Goal: Check status: Verify the current state of an ongoing process or item

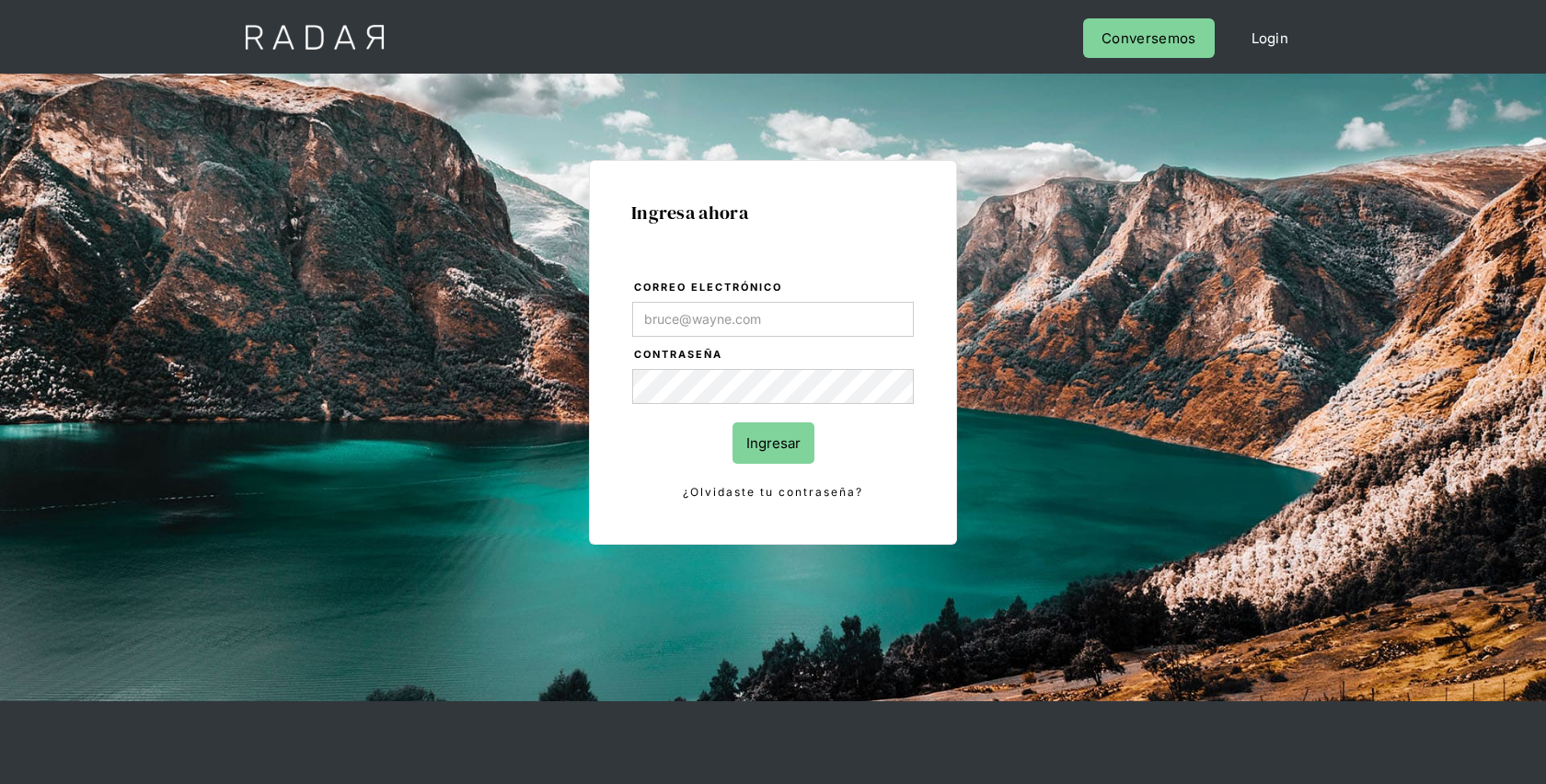
type input "[EMAIL_ADDRESS][PERSON_NAME][DOMAIN_NAME]"
click at [758, 441] on input "Ingresar" at bounding box center [773, 443] width 82 height 42
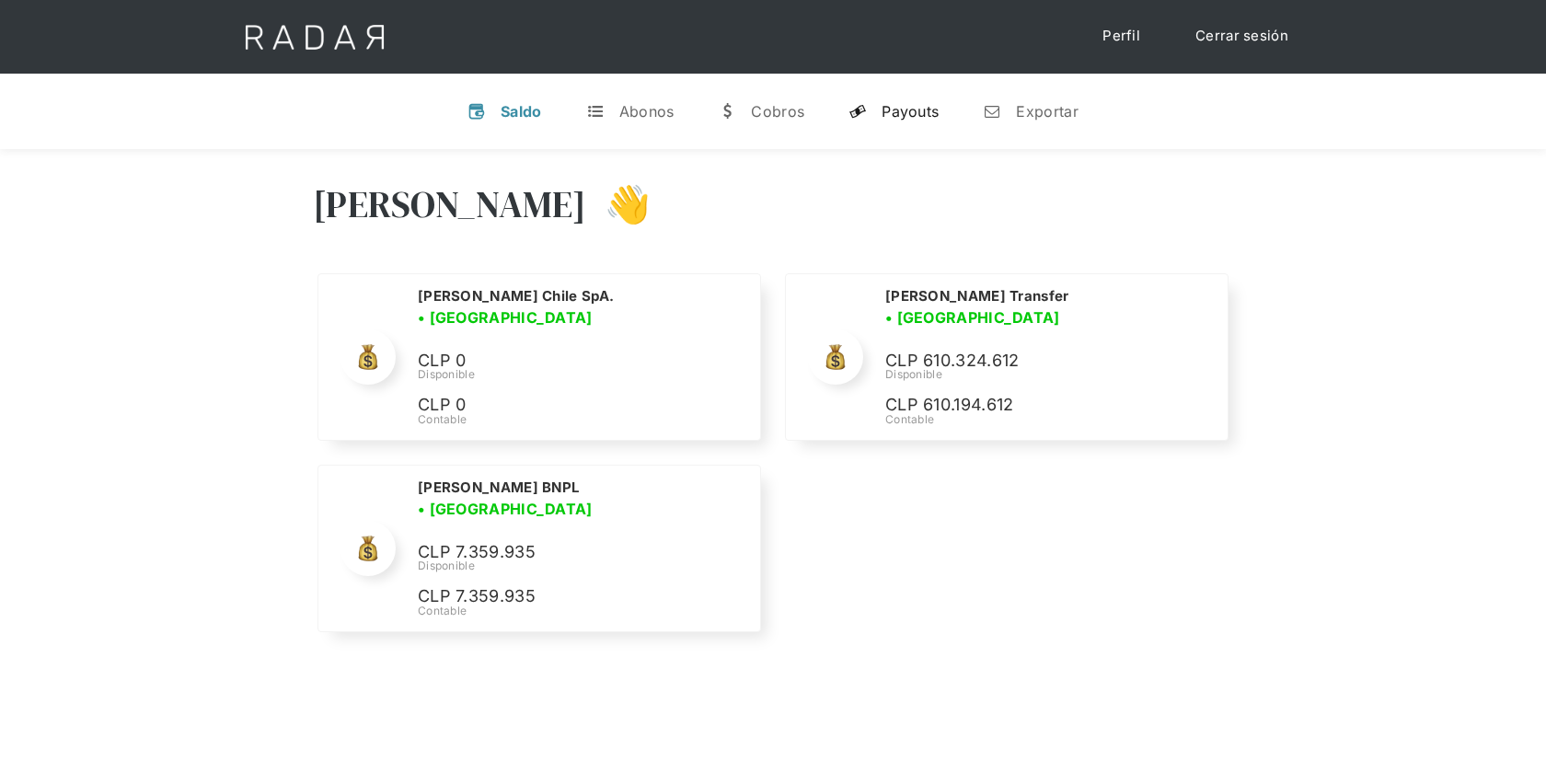
click at [902, 114] on div "Payouts" at bounding box center [910, 111] width 57 height 18
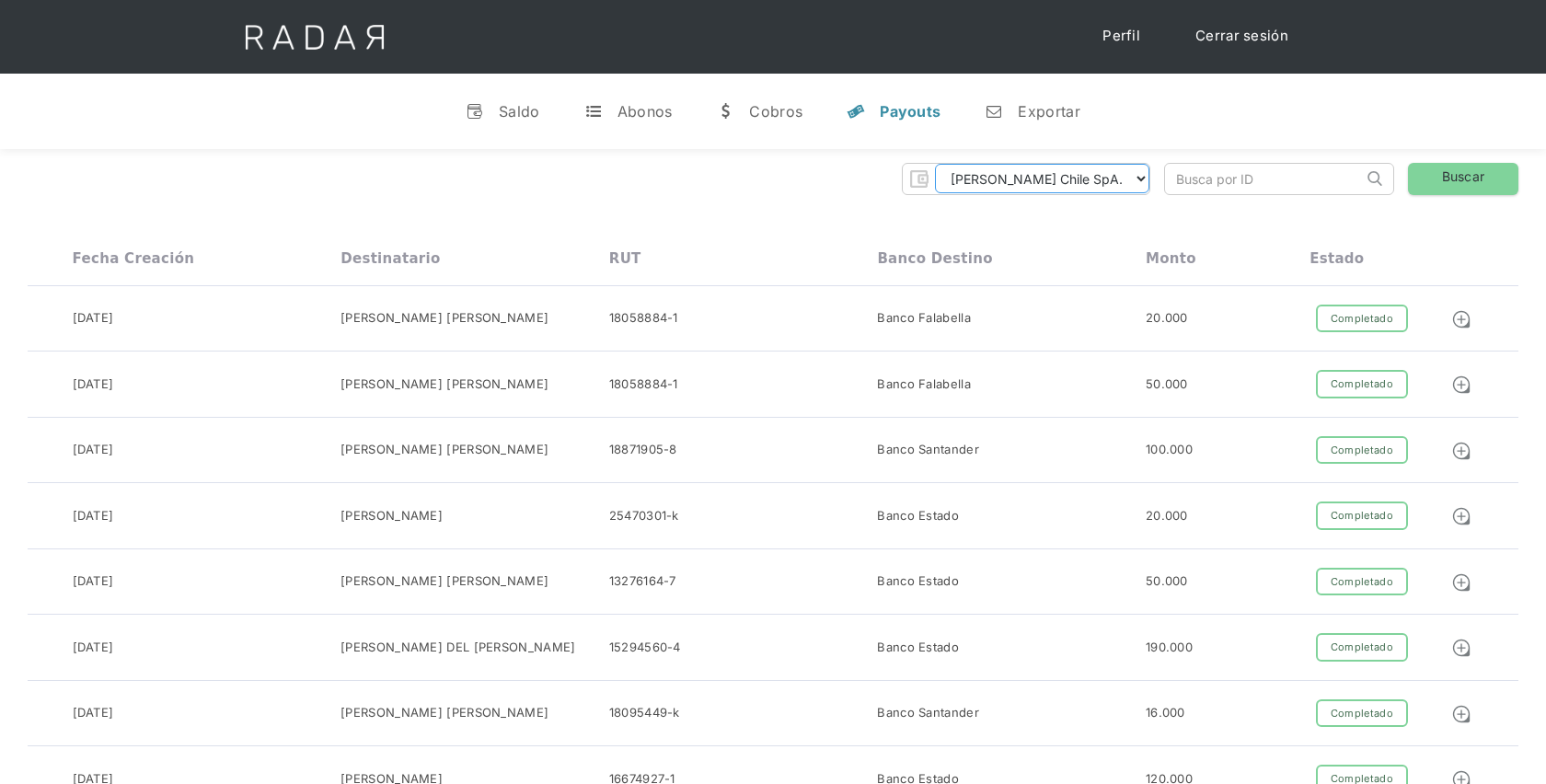
click at [1093, 181] on select "Cleo Chile SpA. Cleo Transfer Cleo BNPL" at bounding box center [1041, 179] width 214 height 30
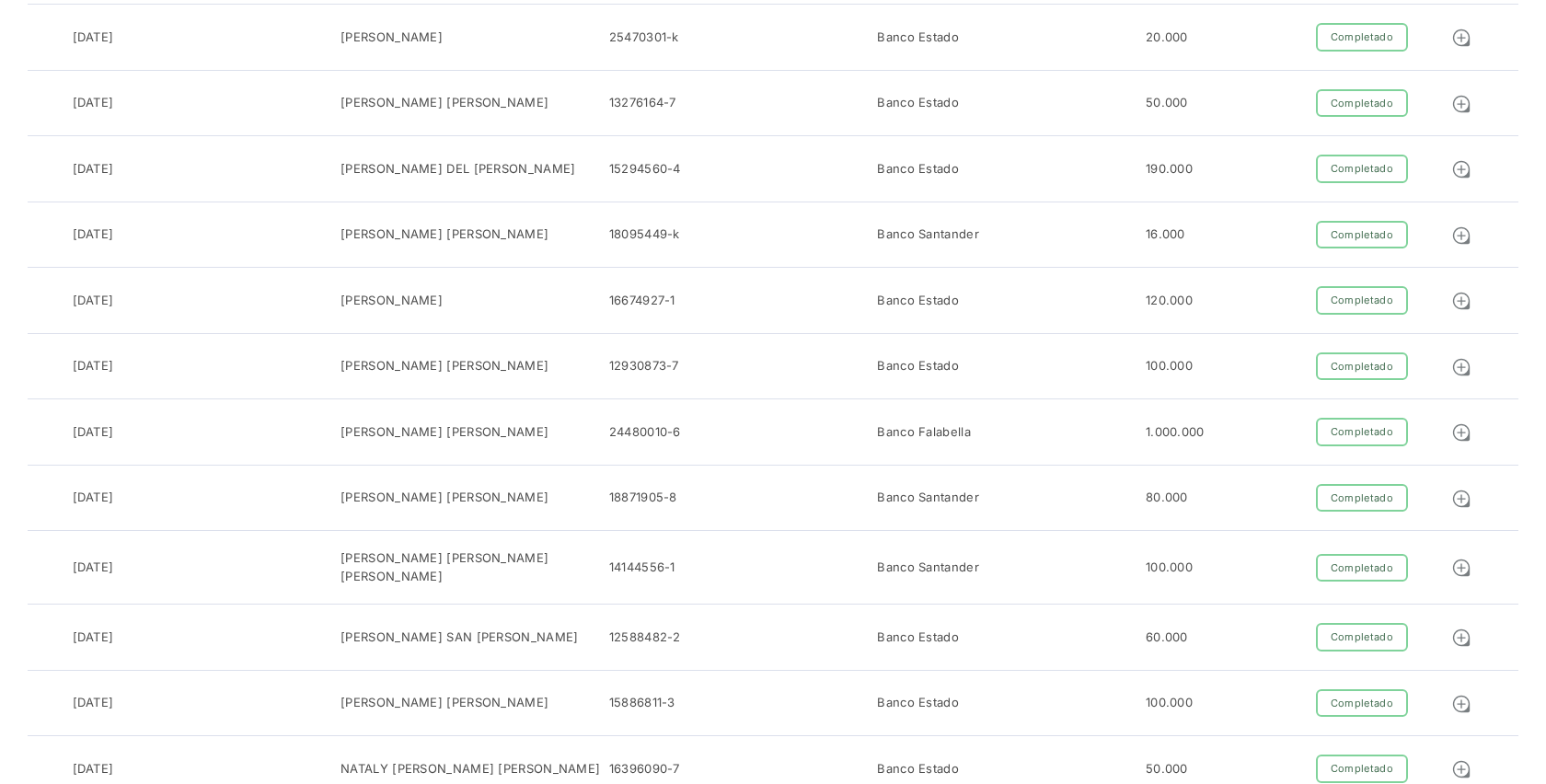
scroll to position [4, 0]
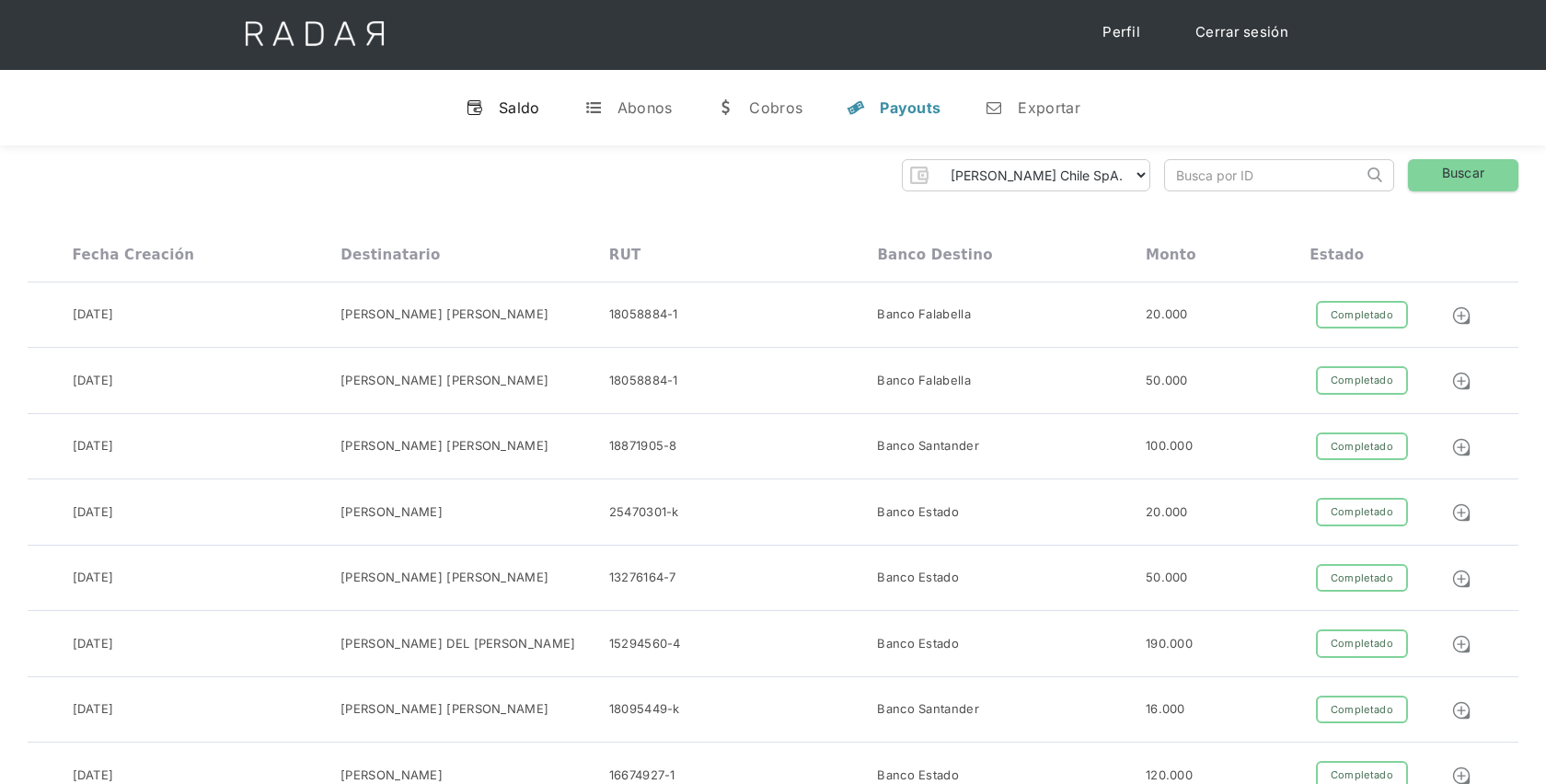
click at [508, 102] on div "Saldo" at bounding box center [520, 107] width 42 height 18
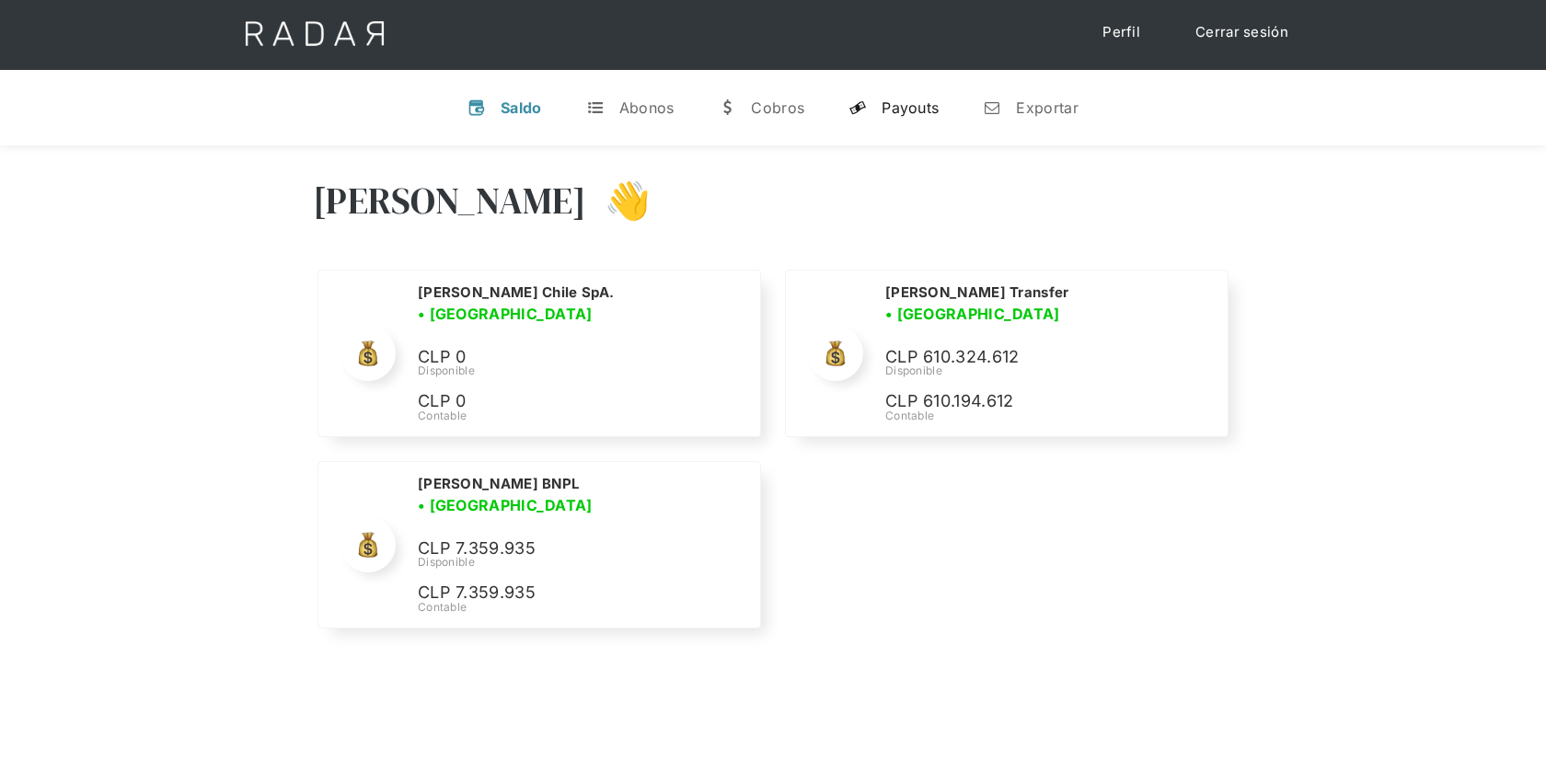
click at [874, 110] on link "y Payouts" at bounding box center [893, 107] width 119 height 48
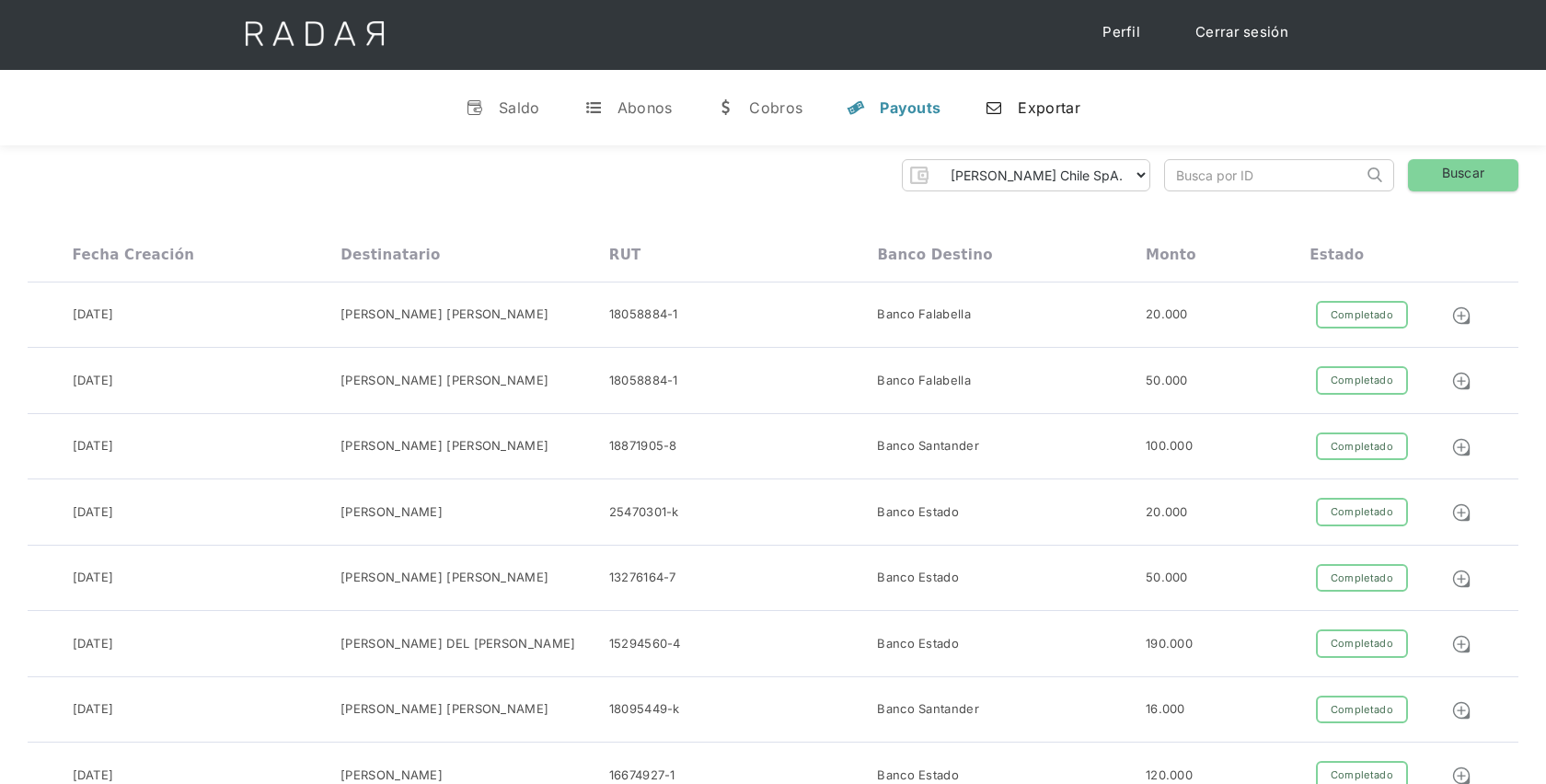
click at [1035, 96] on link "n Exportar" at bounding box center [1031, 107] width 124 height 48
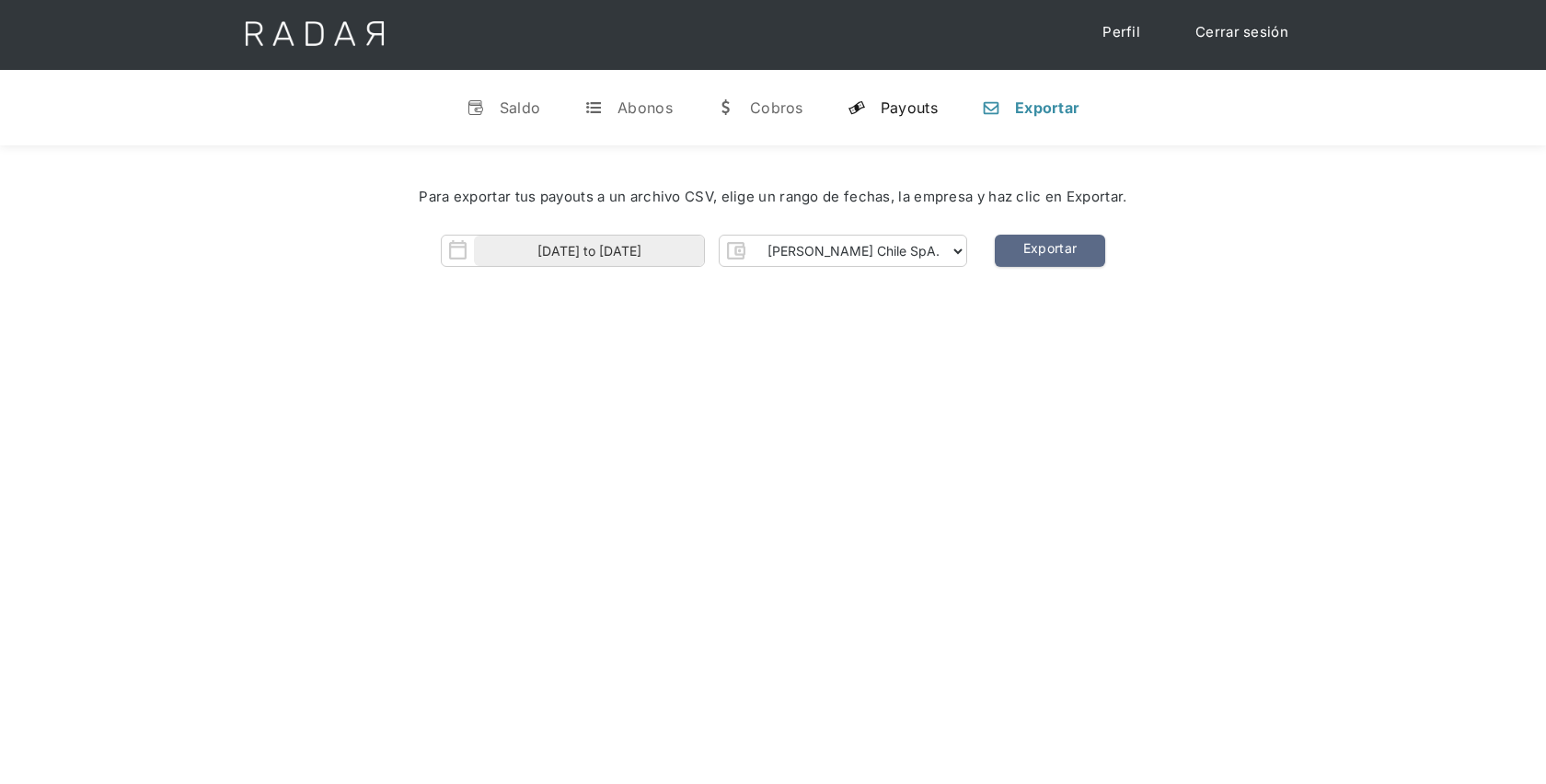
click at [911, 102] on div "Payouts" at bounding box center [909, 107] width 57 height 18
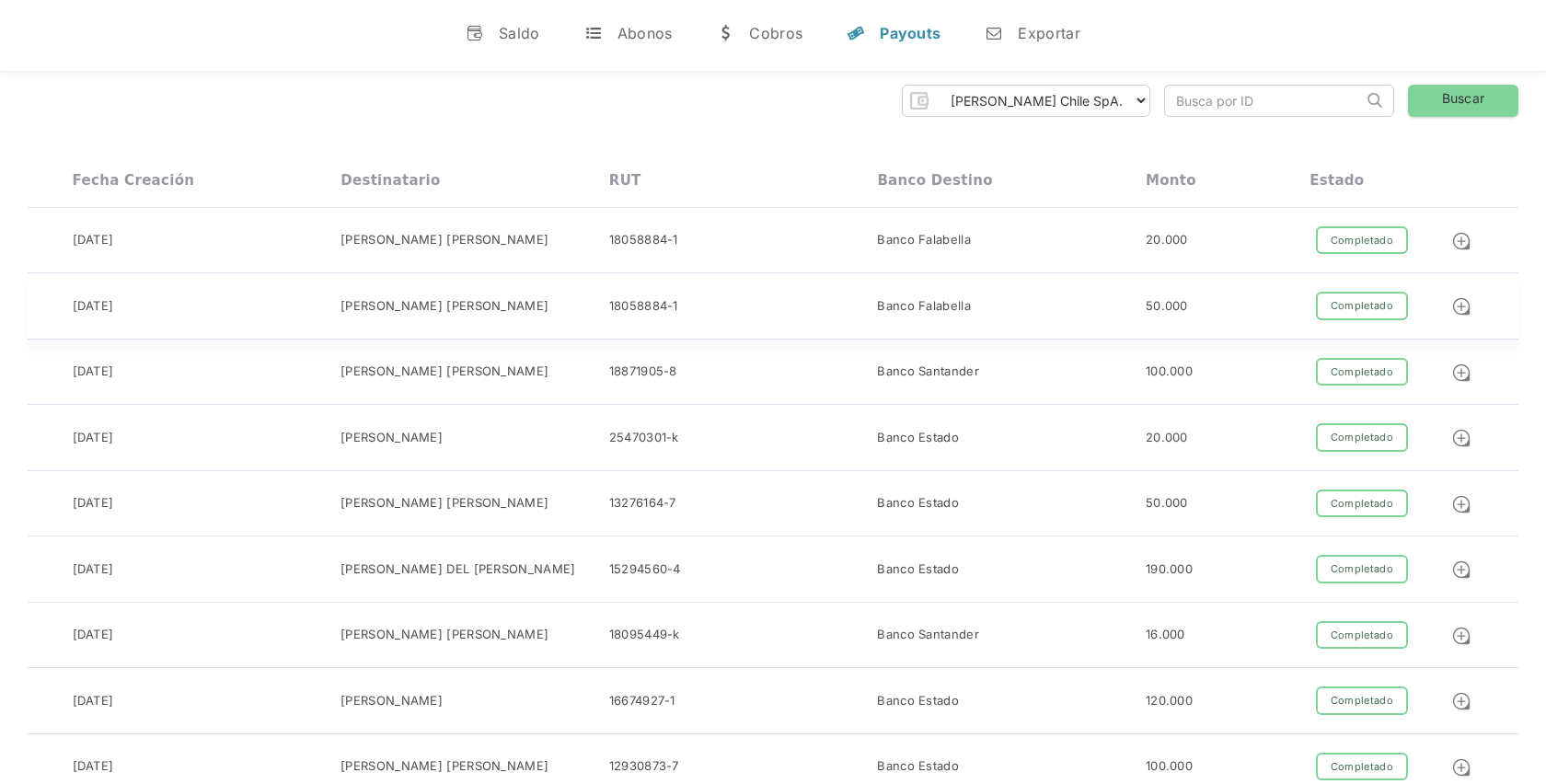
scroll to position [0, 0]
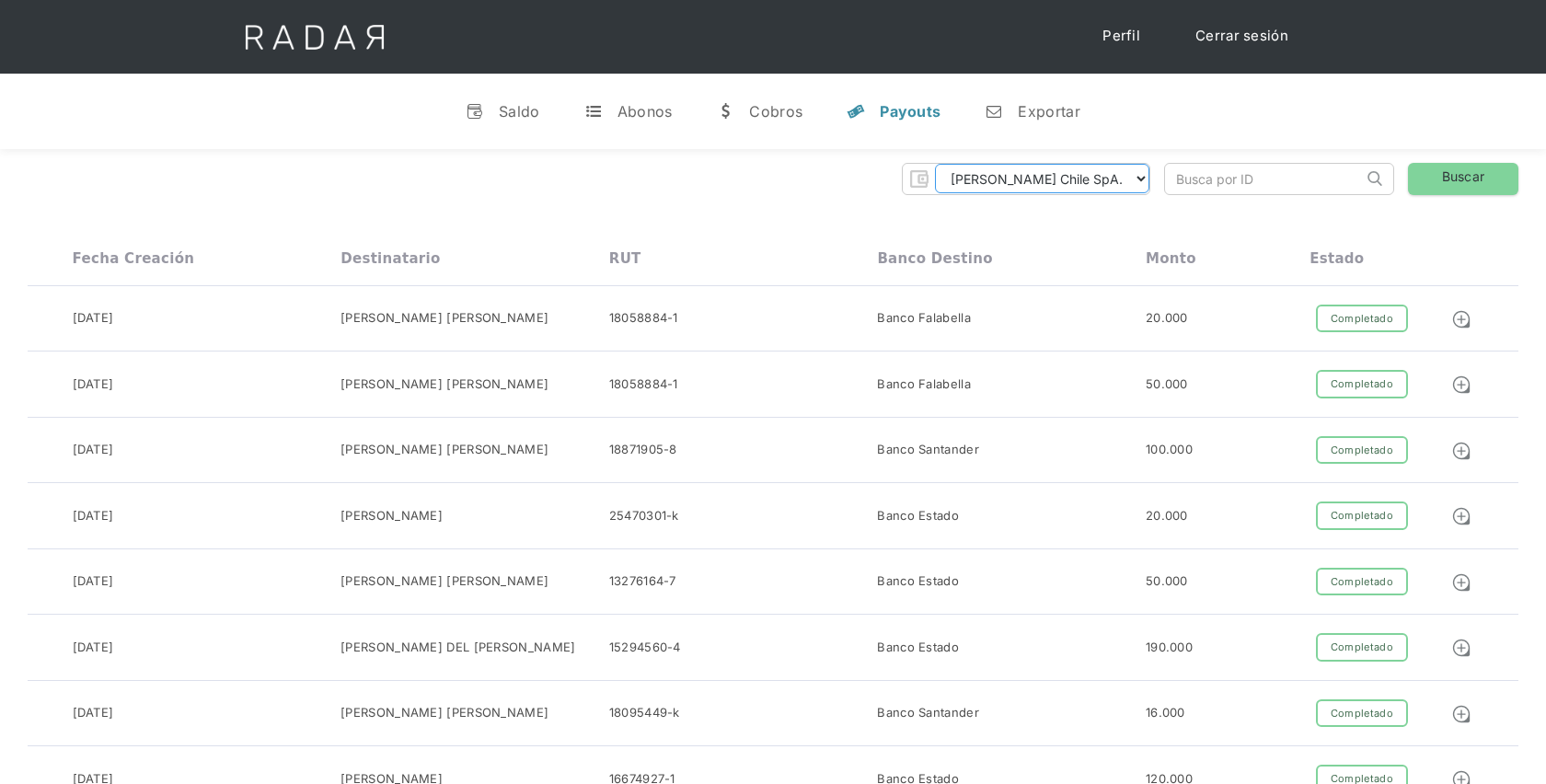
click at [1055, 178] on select "Cleo Chile SpA. Cleo Transfer Cleo BNPL" at bounding box center [1041, 179] width 214 height 30
select select "cleo-transfer"
click at [786, 120] on link "w Cobros" at bounding box center [759, 111] width 115 height 48
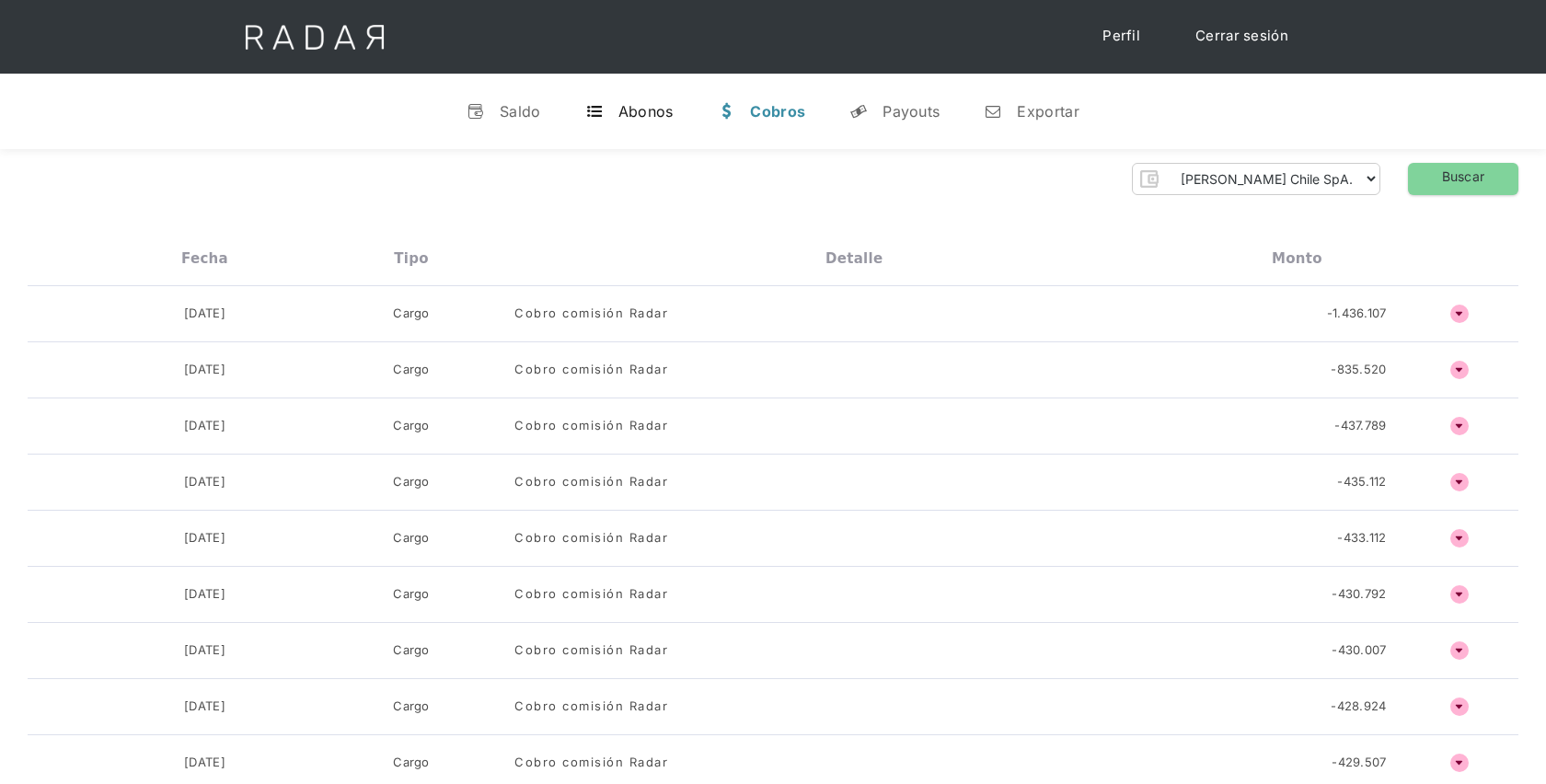
click at [634, 121] on link "t Abonos" at bounding box center [629, 111] width 117 height 48
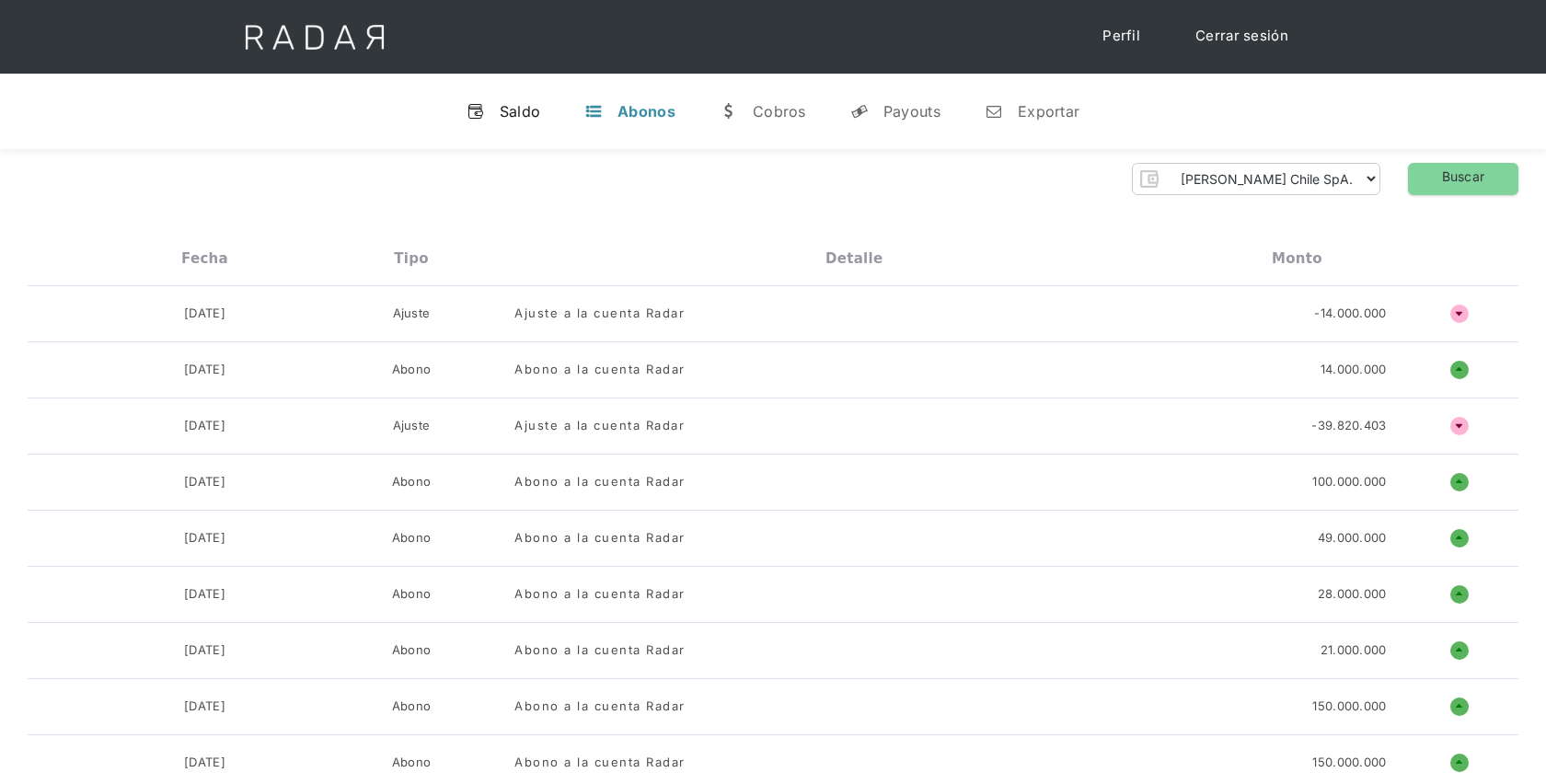
click at [521, 101] on link "v Saldo" at bounding box center [504, 111] width 104 height 48
